Goal: Find contact information

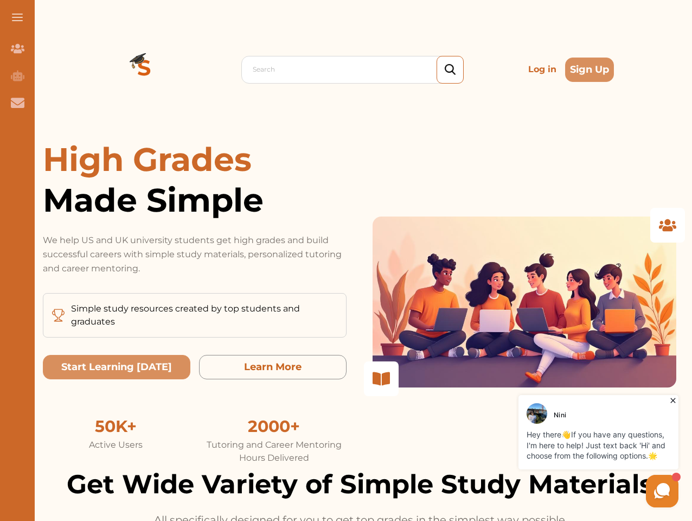
click at [346, 260] on p "We help US and UK university students get high grades and build successful care…" at bounding box center [195, 254] width 304 height 42
click at [17, 17] on span at bounding box center [17, 17] width 11 height 1
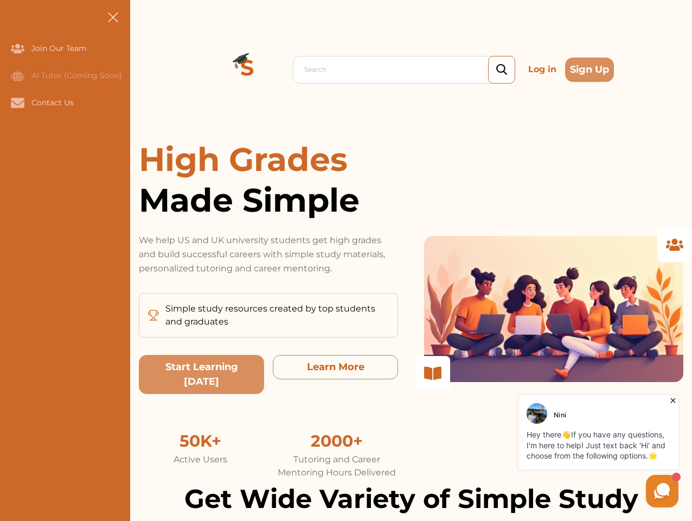
click at [17, 48] on icon "Join Our Team" at bounding box center [18, 48] width 14 height 9
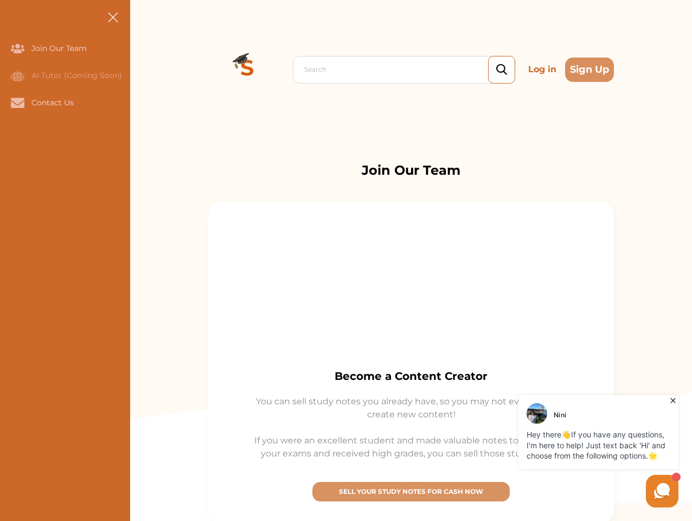
click at [17, 75] on icon "AI Tutor (Coming Soon)" at bounding box center [18, 75] width 14 height 11
click at [17, 103] on icon "Contact Us" at bounding box center [18, 103] width 14 height 10
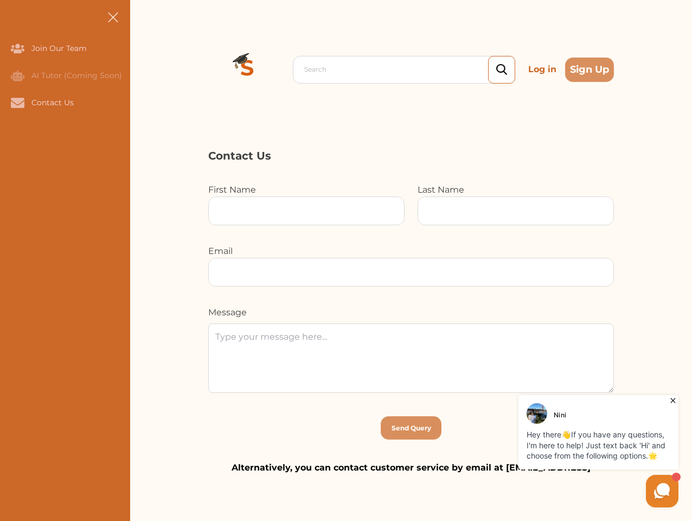
click at [144, 69] on div "Search Log in Sign Up Search Log in Sign Up" at bounding box center [411, 69] width 562 height 139
click at [543, 69] on p "Log in" at bounding box center [542, 70] width 37 height 22
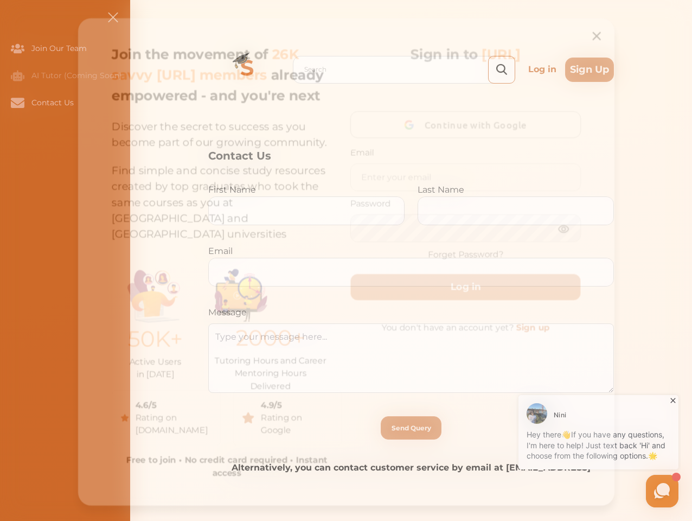
click at [590, 69] on div "Join the movement of 26K savvy [URL] members already empowered - and you're nex…" at bounding box center [346, 261] width 554 height 503
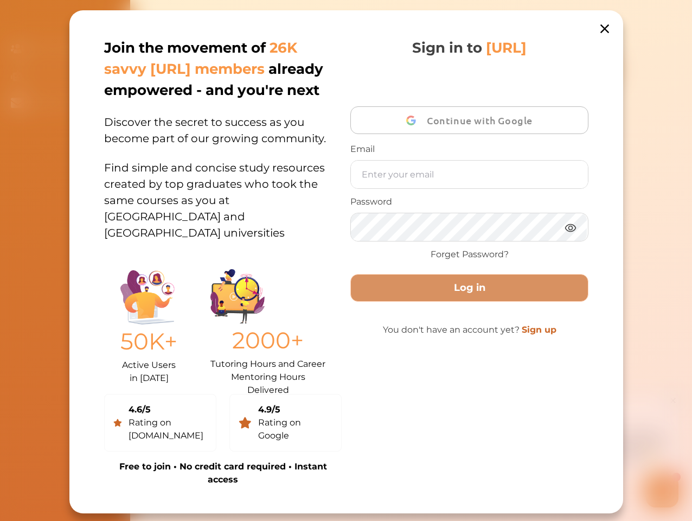
click at [117, 367] on div "50K+ Active Users in [DATE] 2000+ Tutoring Hours and Career Mentoring Hours Del…" at bounding box center [223, 324] width 238 height 123
